Goal: Transaction & Acquisition: Purchase product/service

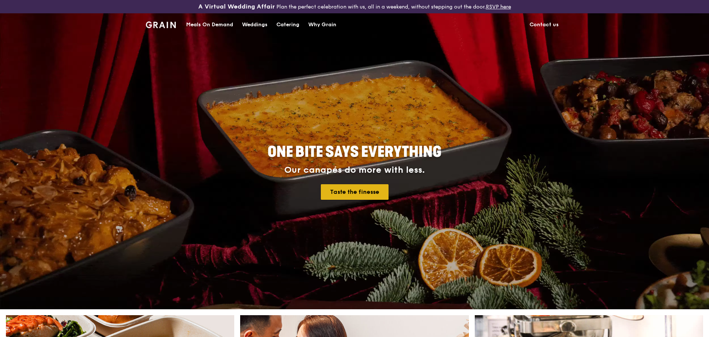
click at [349, 186] on link "Taste the finesse" at bounding box center [355, 192] width 68 height 16
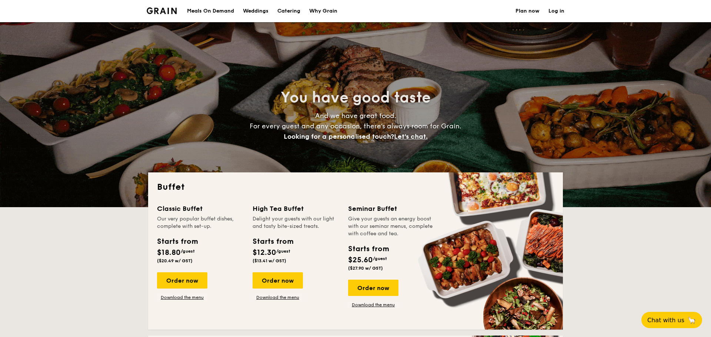
select select
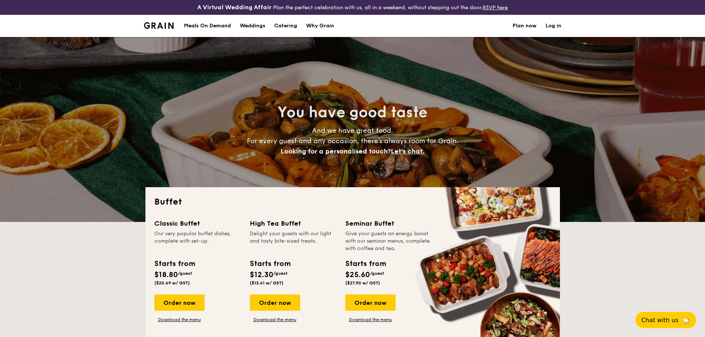
click at [211, 26] on div "Meals On Demand" at bounding box center [207, 26] width 47 height 22
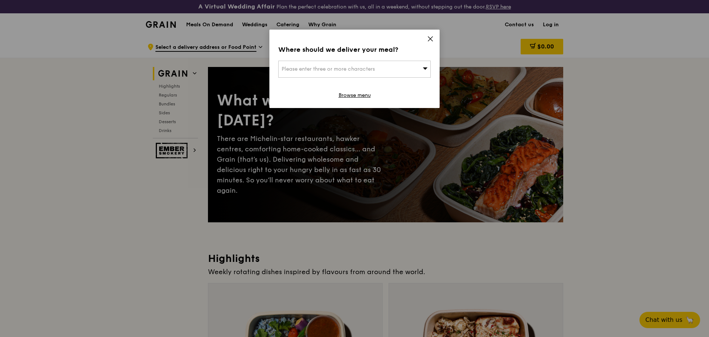
click at [379, 68] on div "Please enter three or more characters" at bounding box center [354, 69] width 153 height 17
click at [379, 68] on input "search" at bounding box center [355, 69] width 152 height 16
click at [430, 38] on icon at bounding box center [430, 39] width 4 height 4
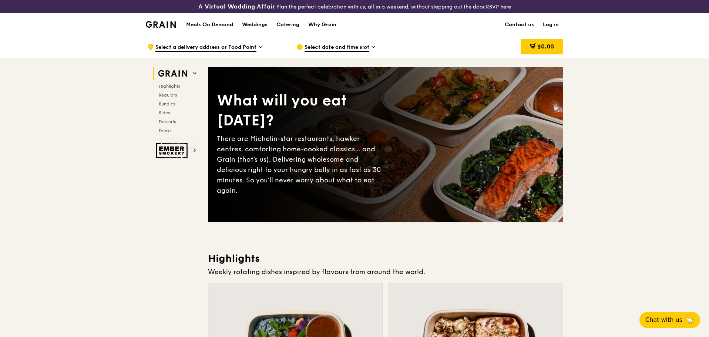
click at [225, 45] on span "Select a delivery address or Food Point" at bounding box center [205, 48] width 101 height 8
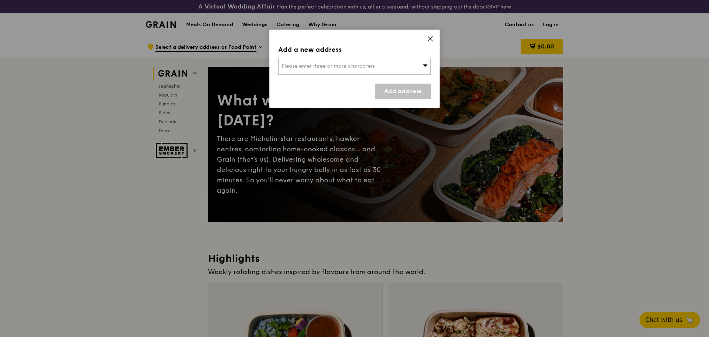
click at [294, 63] on span "Please enter three or more characters" at bounding box center [328, 66] width 93 height 6
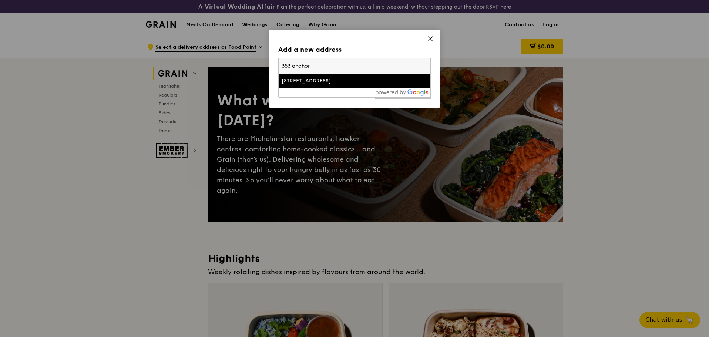
type input "353 anchor"
click at [303, 83] on div "353 Anchorvale Lane" at bounding box center [337, 80] width 110 height 7
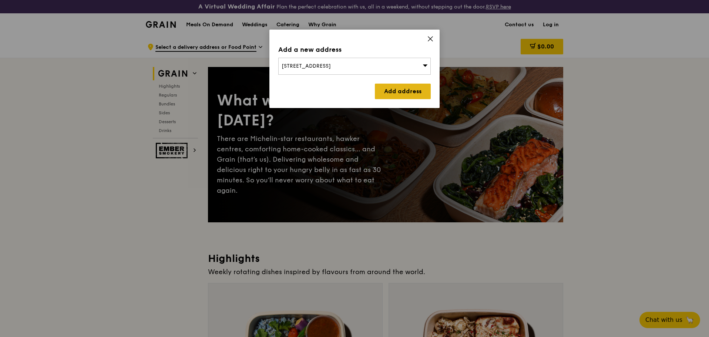
click at [392, 92] on link "Add address" at bounding box center [403, 92] width 56 height 16
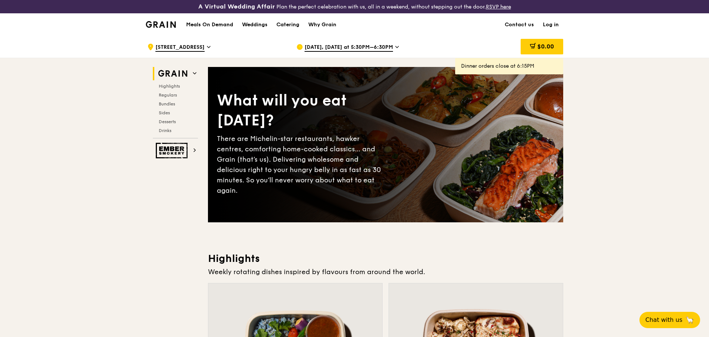
click at [354, 44] on span "Sep 22, Today at 5:30PM–6:30PM" at bounding box center [349, 48] width 88 height 8
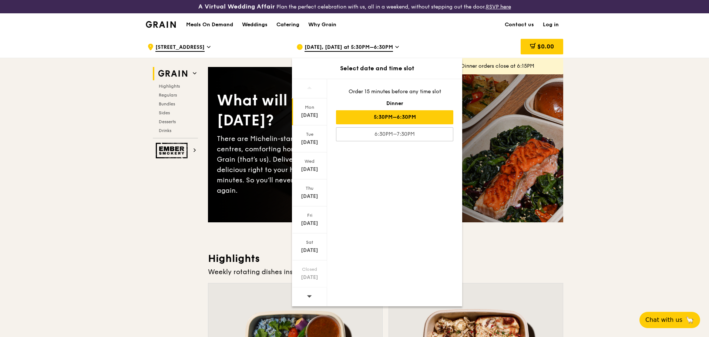
click at [308, 299] on span at bounding box center [309, 296] width 5 height 17
click at [309, 278] on div "Oct 5" at bounding box center [309, 277] width 33 height 7
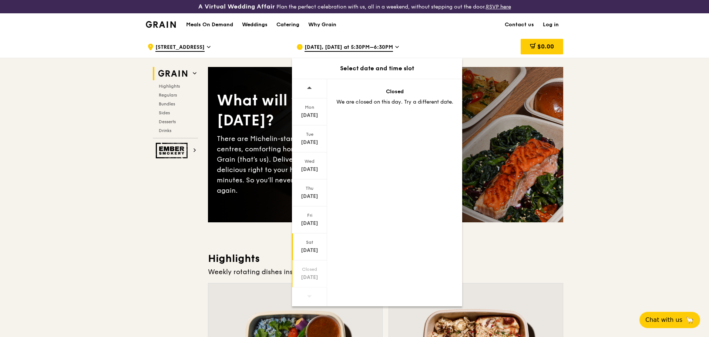
click at [313, 247] on div "Oct 4" at bounding box center [309, 250] width 33 height 7
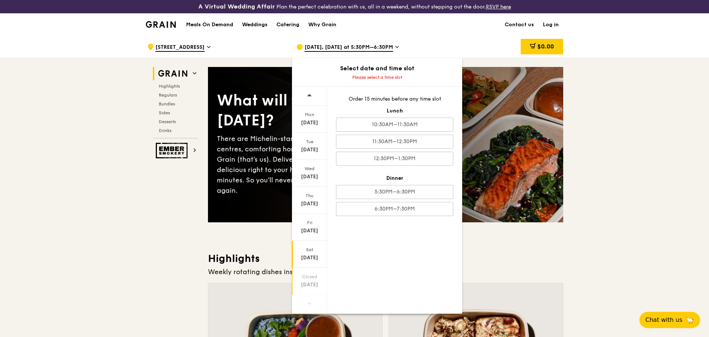
click at [311, 282] on div "Oct 5" at bounding box center [309, 284] width 33 height 7
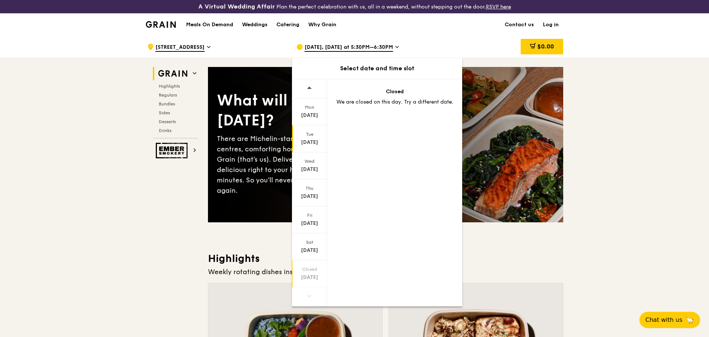
click at [311, 146] on div "Tue Sep 30" at bounding box center [309, 138] width 35 height 27
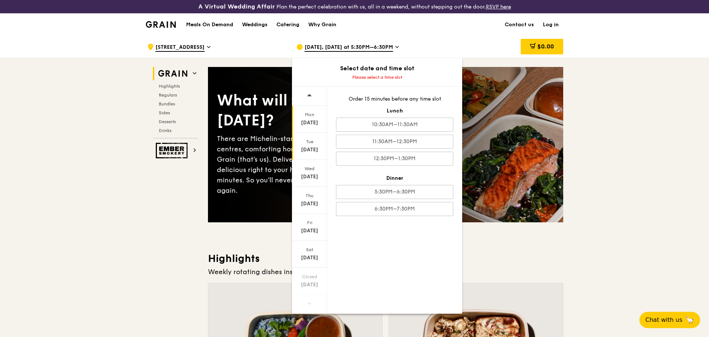
click at [314, 124] on div "Sep 29" at bounding box center [309, 122] width 33 height 7
click at [466, 38] on div "$0.00" at bounding box center [503, 47] width 119 height 22
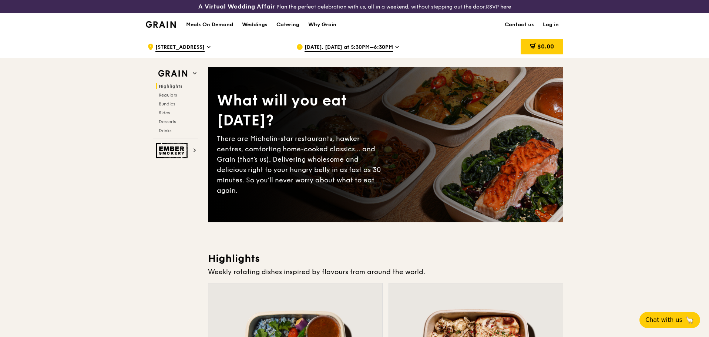
click at [156, 28] on img at bounding box center [161, 24] width 30 height 7
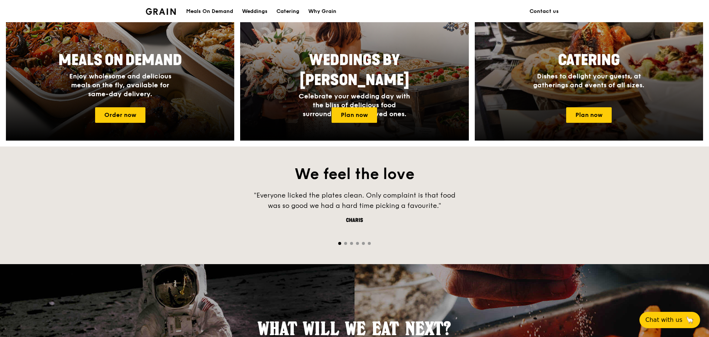
scroll to position [296, 0]
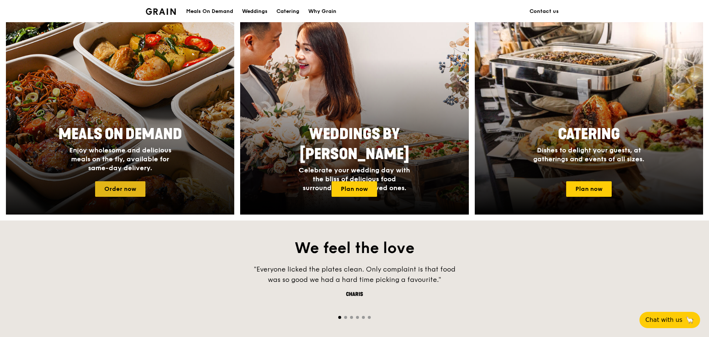
click at [119, 188] on link "Order now" at bounding box center [120, 189] width 50 height 16
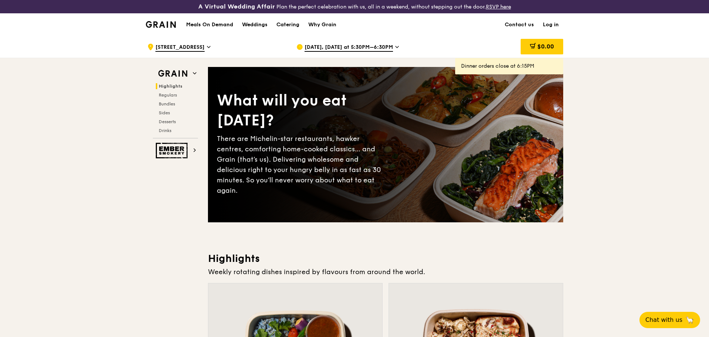
click at [167, 22] on img at bounding box center [161, 24] width 30 height 7
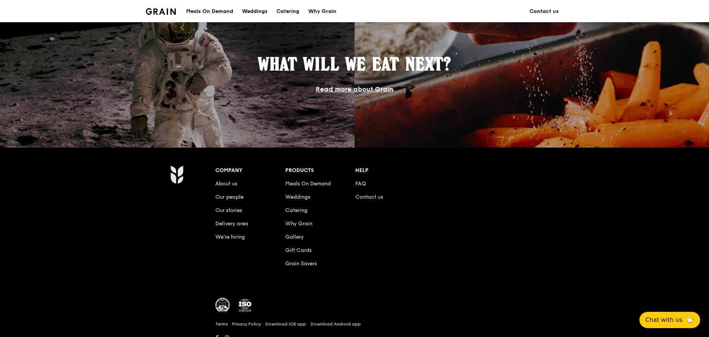
scroll to position [664, 0]
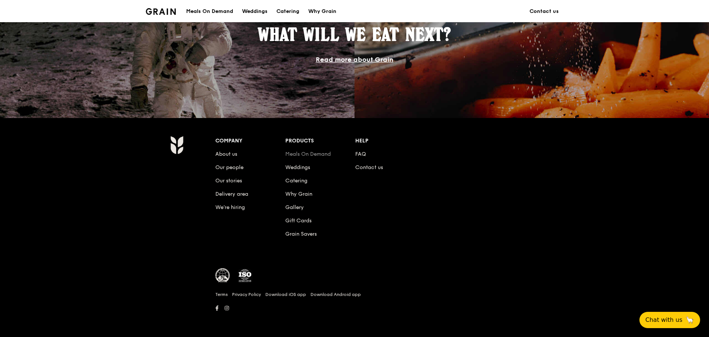
click at [298, 153] on link "Meals On Demand" at bounding box center [308, 154] width 46 height 6
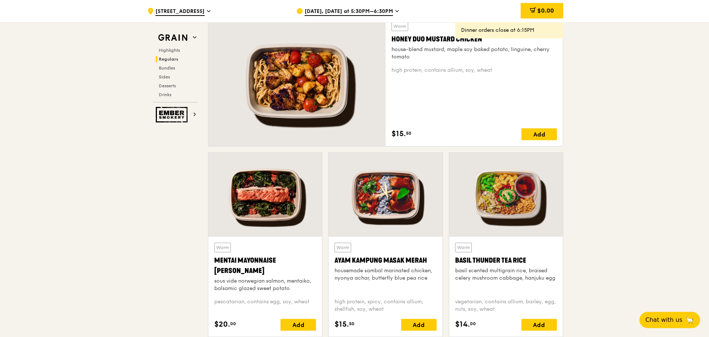
scroll to position [592, 0]
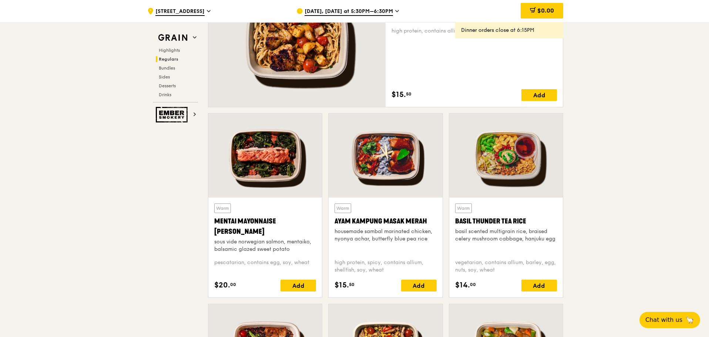
click at [322, 7] on div "[DATE], [DATE] at 5:30PM–6:30PM" at bounding box center [365, 11] width 137 height 22
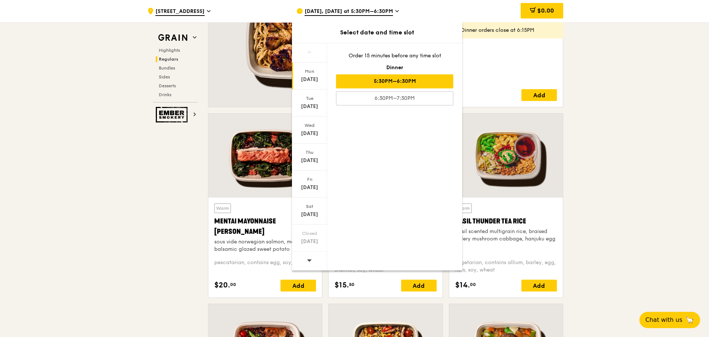
click at [211, 11] on div ".cls-1 { fill: none; stroke: #fff; stroke-linecap: round; stroke-linejoin: roun…" at bounding box center [215, 11] width 137 height 22
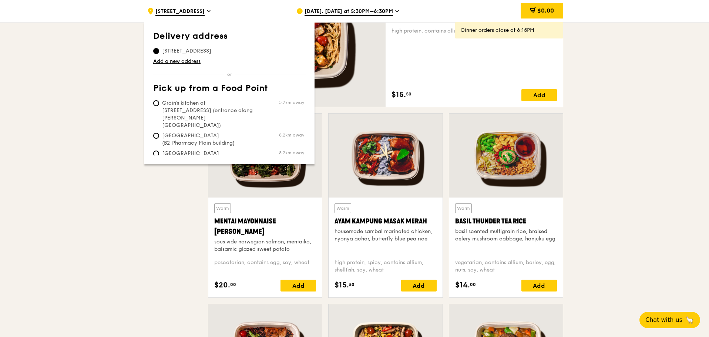
click at [211, 11] on div ".cls-1 { fill: none; stroke: #fff; stroke-linecap: round; stroke-linejoin: roun…" at bounding box center [215, 11] width 137 height 22
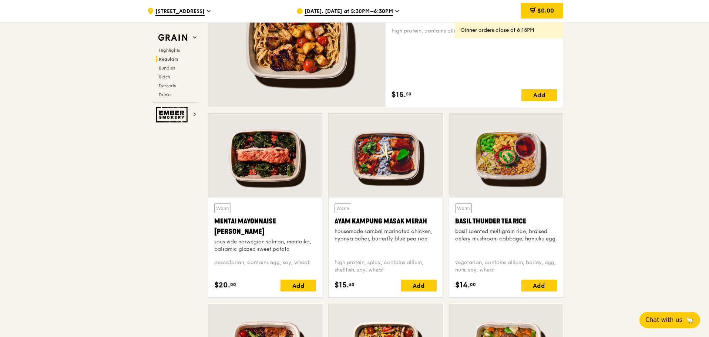
click at [315, 10] on span "Sep 22, Today at 5:30PM–6:30PM" at bounding box center [349, 12] width 88 height 8
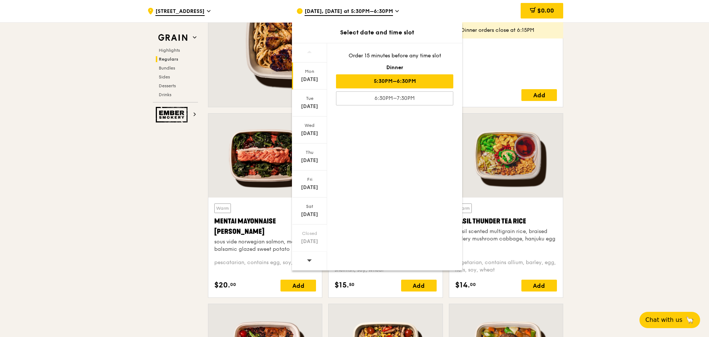
click at [309, 258] on icon at bounding box center [309, 261] width 5 height 6
click at [311, 211] on div "Oct 4" at bounding box center [309, 214] width 33 height 7
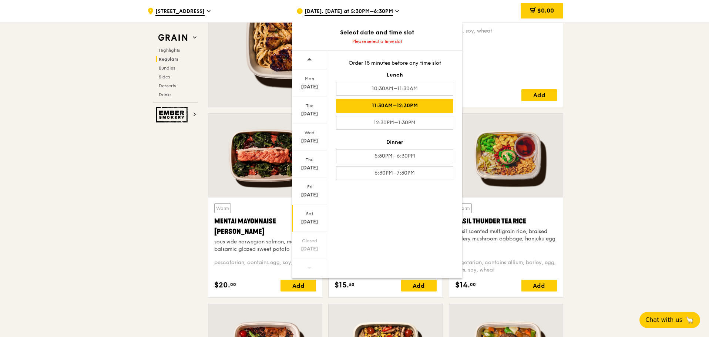
click at [409, 104] on div "11:30AM–12:30PM" at bounding box center [394, 106] width 117 height 14
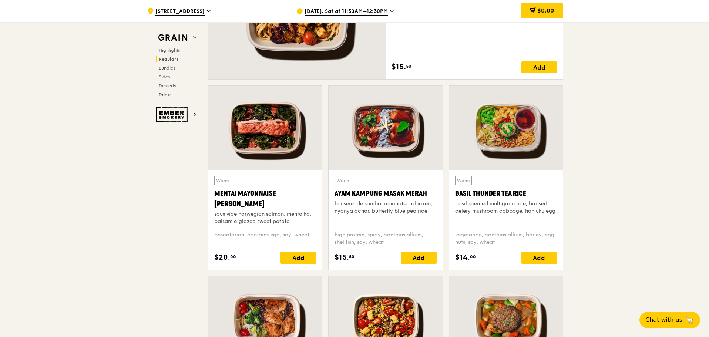
scroll to position [666, 0]
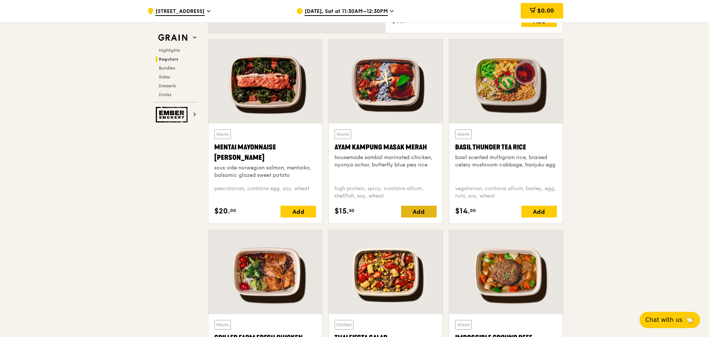
click at [419, 213] on div "Add" at bounding box center [419, 212] width 36 height 12
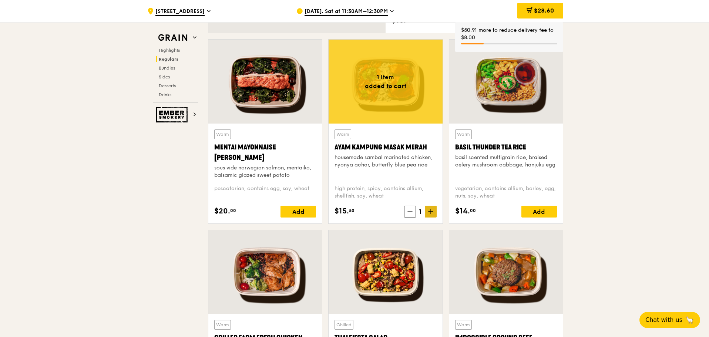
click at [434, 209] on span at bounding box center [431, 212] width 12 height 12
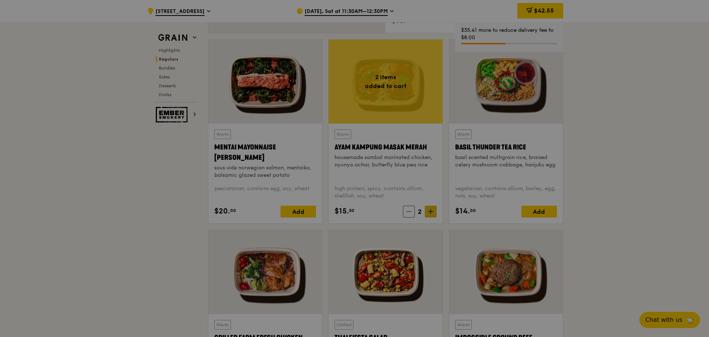
click at [434, 209] on span at bounding box center [431, 212] width 12 height 12
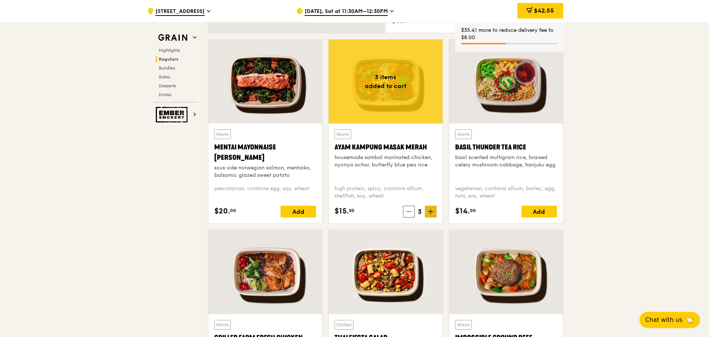
click at [434, 209] on span at bounding box center [431, 212] width 12 height 12
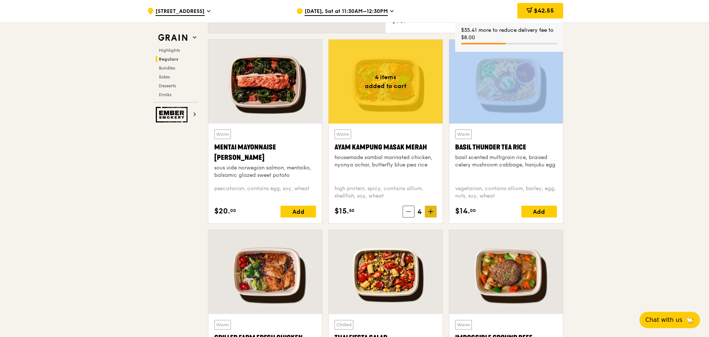
click at [434, 209] on span at bounding box center [431, 212] width 12 height 12
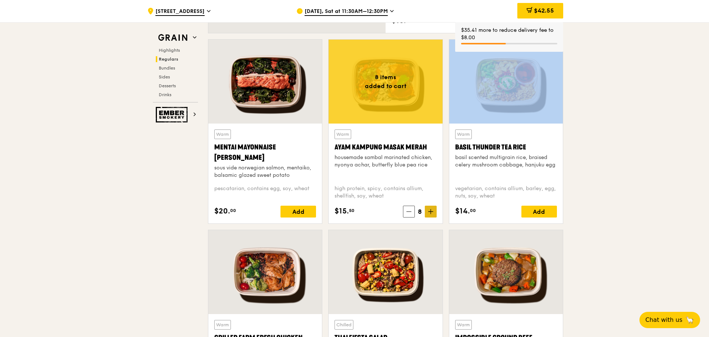
click at [434, 209] on span at bounding box center [431, 212] width 12 height 12
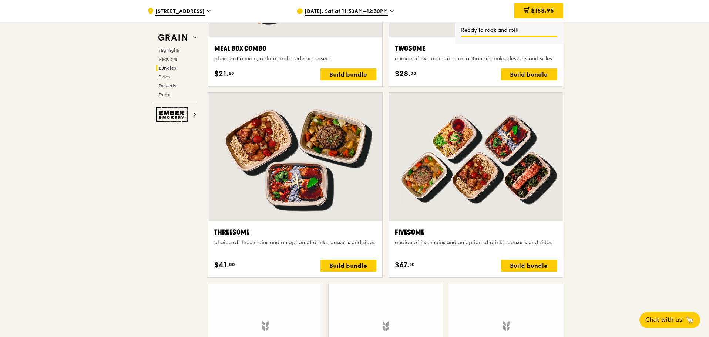
scroll to position [1407, 0]
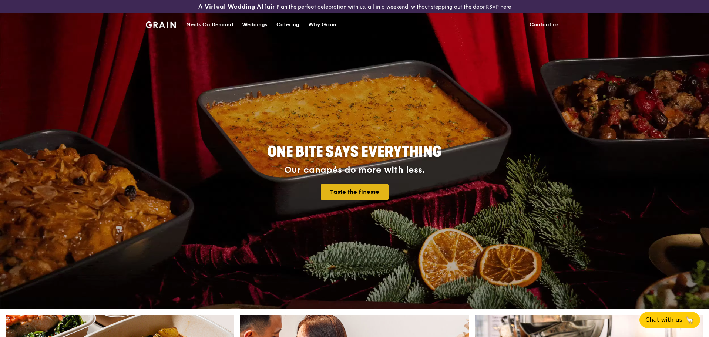
click at [356, 195] on link "Taste the finesse" at bounding box center [355, 192] width 68 height 16
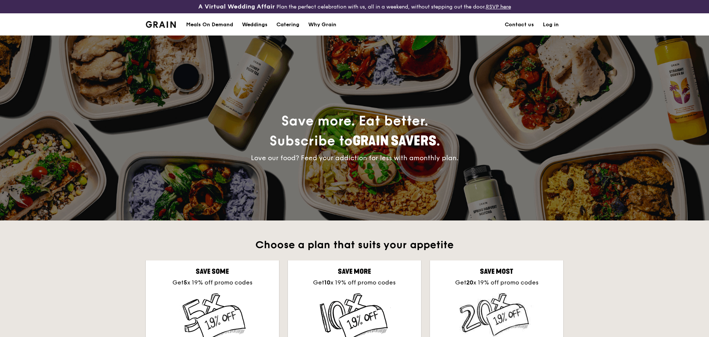
click at [200, 24] on div "Meals On Demand" at bounding box center [209, 25] width 47 height 22
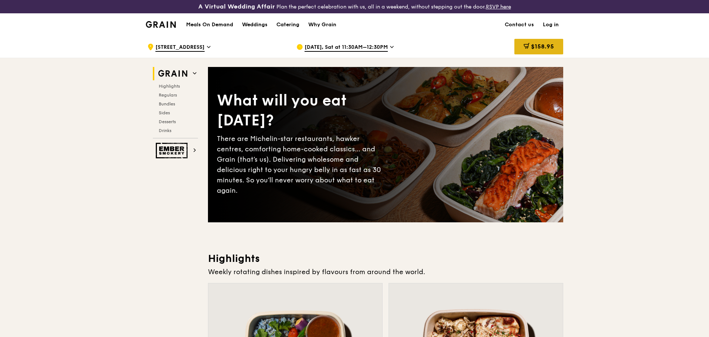
click at [535, 43] on span "$158.95" at bounding box center [542, 46] width 23 height 7
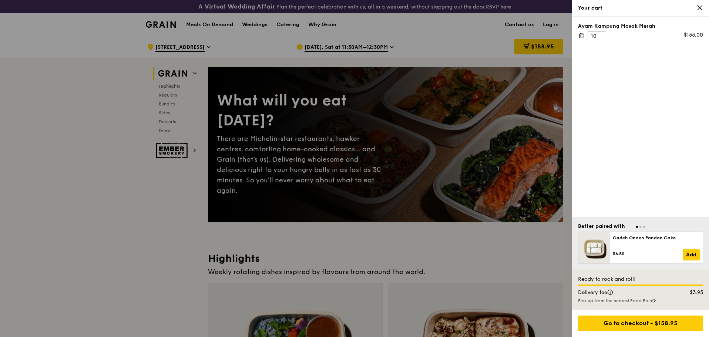
click at [580, 34] on icon at bounding box center [582, 36] width 4 height 4
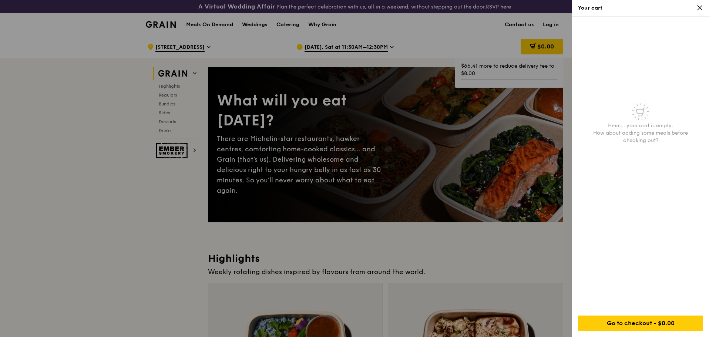
click at [700, 7] on icon at bounding box center [700, 8] width 4 height 4
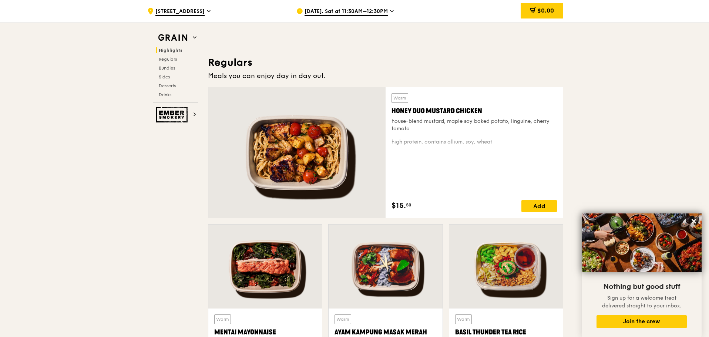
scroll to position [518, 0]
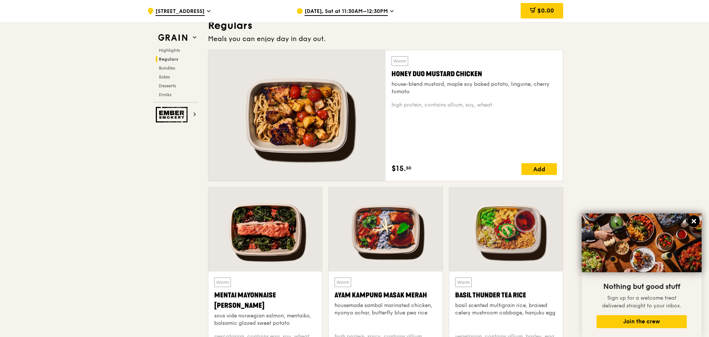
click at [698, 224] on button at bounding box center [694, 221] width 12 height 12
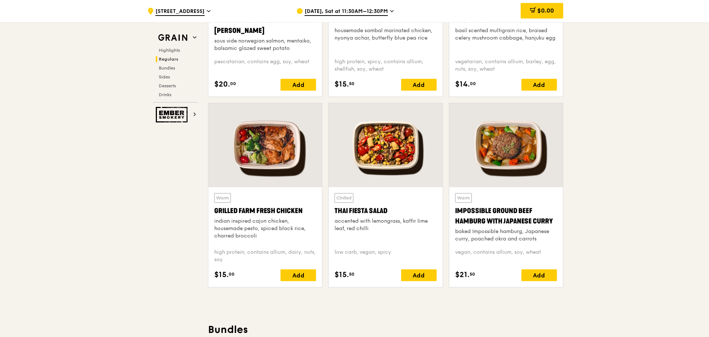
scroll to position [777, 0]
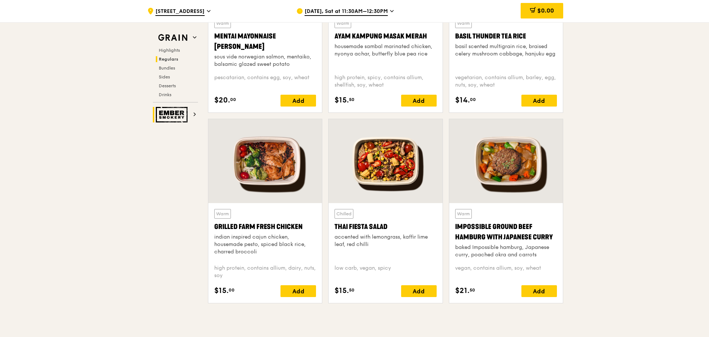
click at [165, 108] on img at bounding box center [173, 115] width 34 height 16
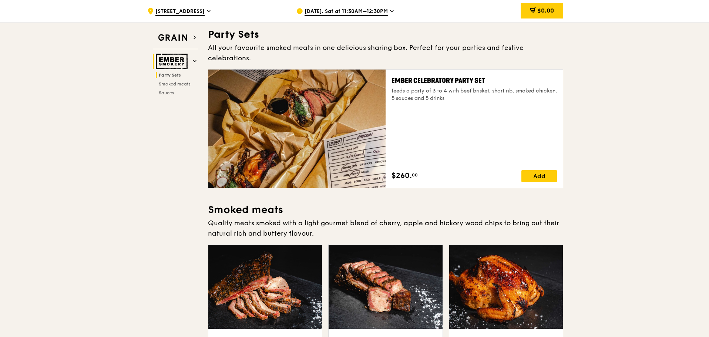
scroll to position [37, 0]
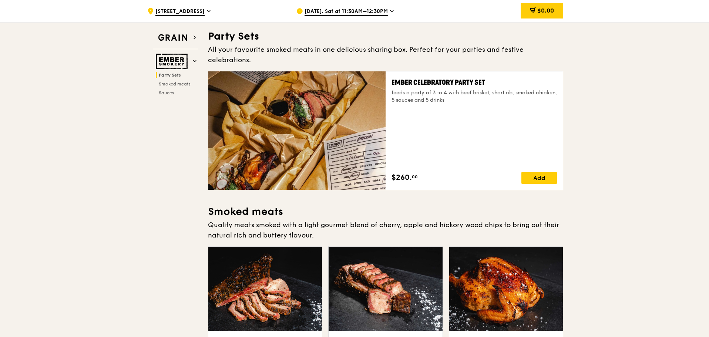
click at [173, 87] on div "Party Sets Smoked meats Sauces" at bounding box center [175, 84] width 45 height 24
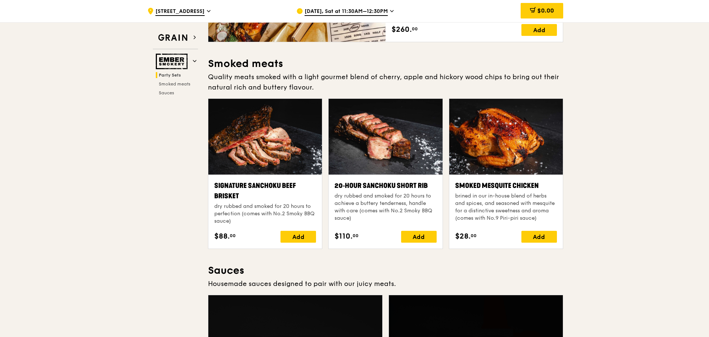
scroll to position [0, 0]
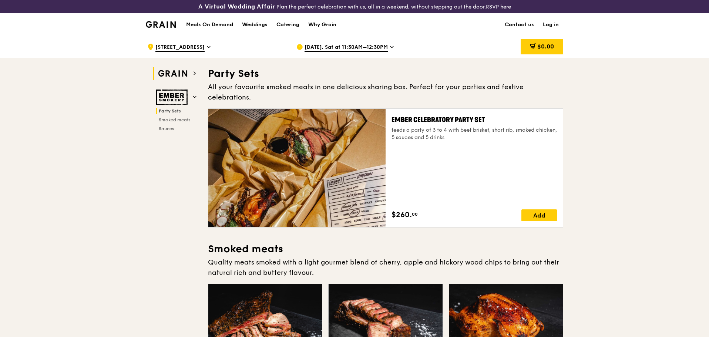
click at [168, 79] on img at bounding box center [173, 73] width 34 height 13
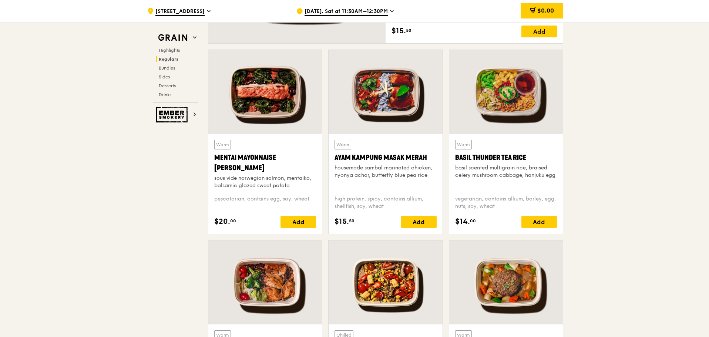
scroll to position [556, 0]
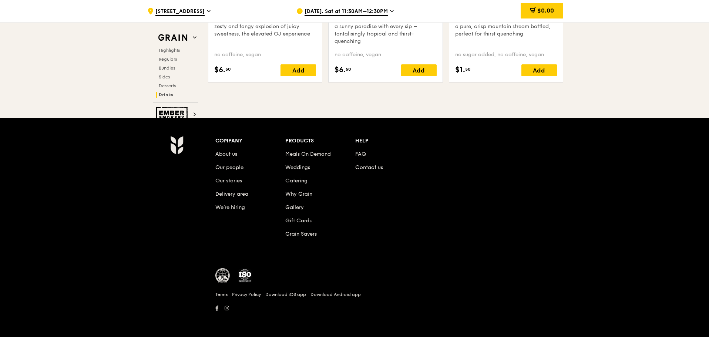
scroll to position [2932, 0]
